Goal: Task Accomplishment & Management: Complete application form

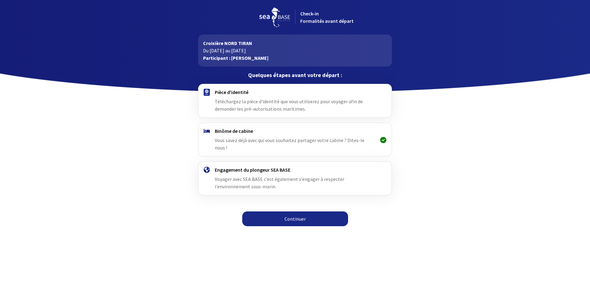
click at [247, 103] on span "Téléchargez la pièce d'identité que vous utiliserez pour voyager afin de demand…" at bounding box center [289, 105] width 148 height 14
click at [288, 214] on link "Continuer" at bounding box center [295, 219] width 106 height 15
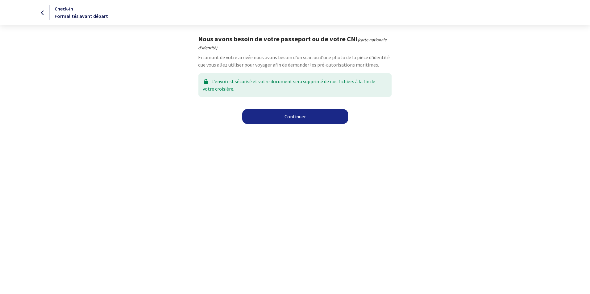
click at [300, 116] on link "Continuer" at bounding box center [295, 116] width 106 height 15
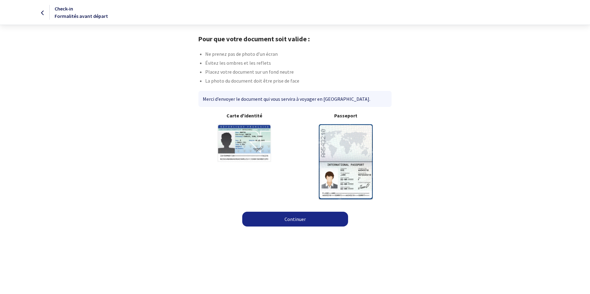
click at [292, 222] on link "Continuer" at bounding box center [295, 219] width 106 height 15
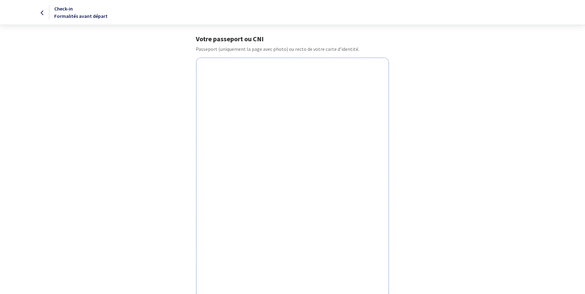
drag, startPoint x: 202, startPoint y: 67, endPoint x: 482, endPoint y: 59, distance: 280.6
click at [482, 59] on form "Votre passeport ou CNI Passeport (uniquement la page avec photo) ou recto de vo…" at bounding box center [292, 225] width 585 height 381
click at [43, 13] on icon at bounding box center [42, 13] width 3 height 0
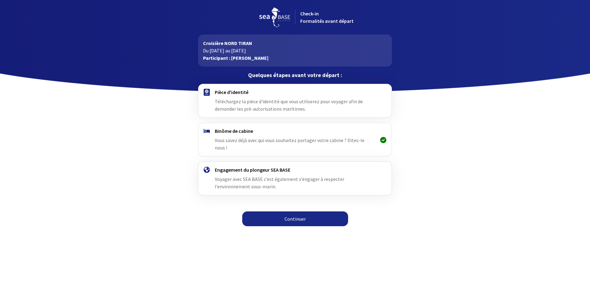
click at [308, 214] on link "Continuer" at bounding box center [295, 219] width 106 height 15
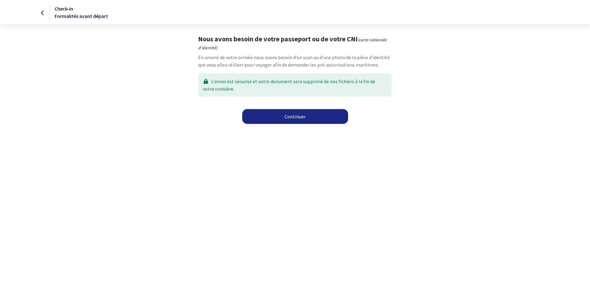
click at [292, 119] on link "Continuer" at bounding box center [295, 116] width 106 height 15
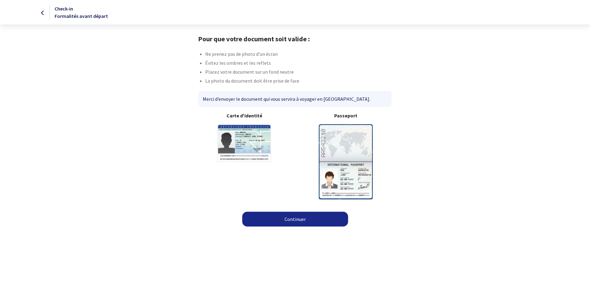
click at [298, 225] on link "Continuer" at bounding box center [295, 219] width 106 height 15
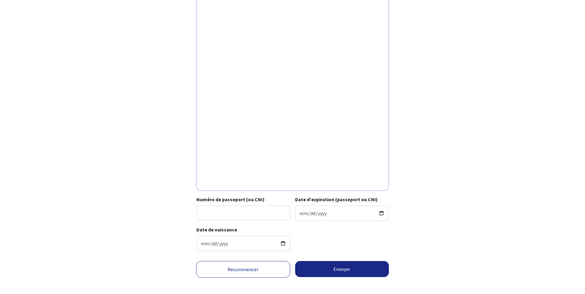
scroll to position [122, 0]
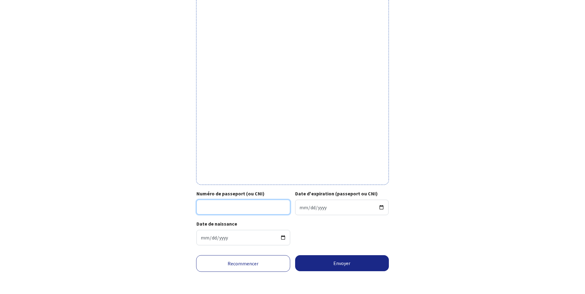
click at [207, 208] on input "Numéro de passeport (ou CNI)" at bounding box center [244, 207] width 94 height 15
type input "25EE09766"
click at [310, 208] on input "Date d'expiration (passeport ou CNI)" at bounding box center [342, 207] width 94 height 15
click at [301, 210] on input "Date d'expiration (passeport ou CNI)" at bounding box center [342, 207] width 94 height 15
type input "2035-06-30"
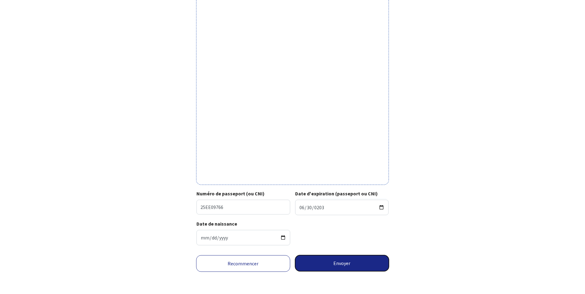
click at [359, 265] on button "Envoyer" at bounding box center [342, 264] width 94 height 16
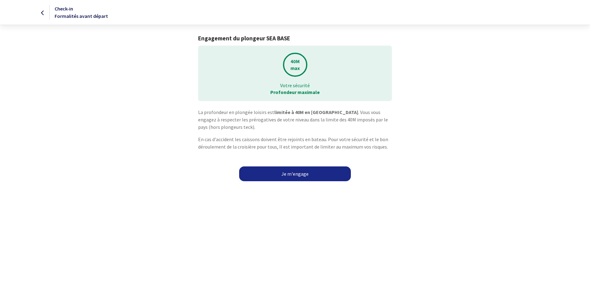
click at [306, 174] on link "Je m'engage" at bounding box center [295, 174] width 112 height 15
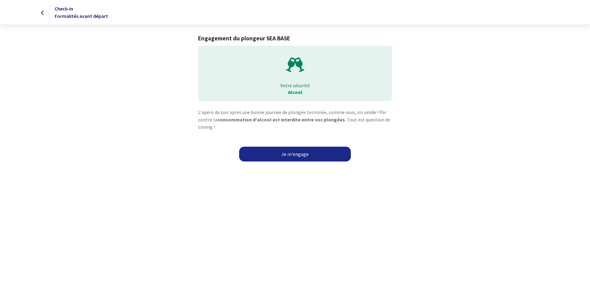
click at [308, 156] on link "Je m'engage" at bounding box center [295, 154] width 112 height 15
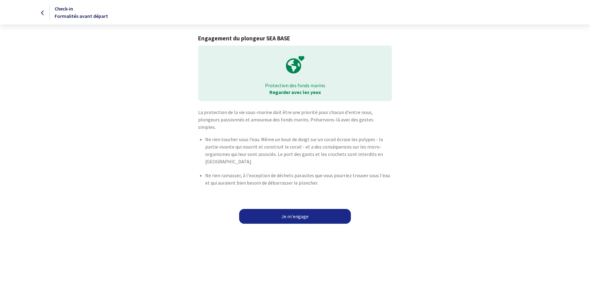
click at [299, 210] on link "Je m'engage" at bounding box center [295, 216] width 112 height 15
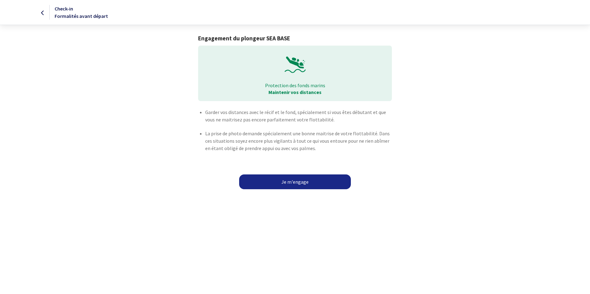
click at [300, 181] on link "Je m'engage" at bounding box center [295, 182] width 112 height 15
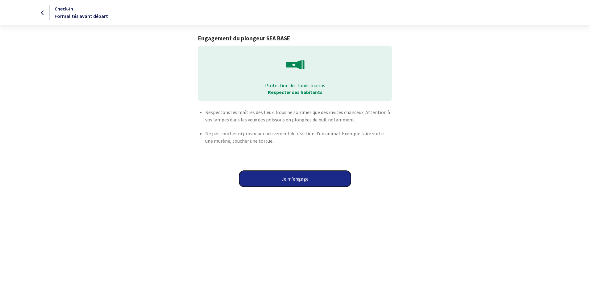
click at [300, 181] on button "Je m'engage" at bounding box center [295, 179] width 112 height 16
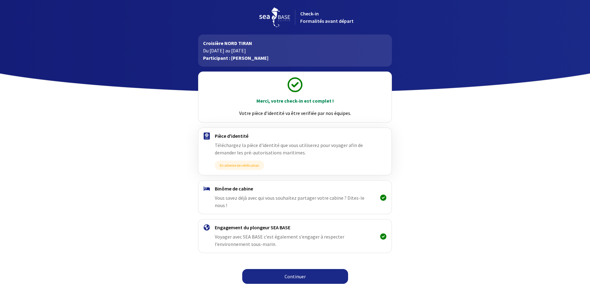
click at [298, 270] on link "Continuer" at bounding box center [295, 276] width 106 height 15
